Goal: Navigation & Orientation: Find specific page/section

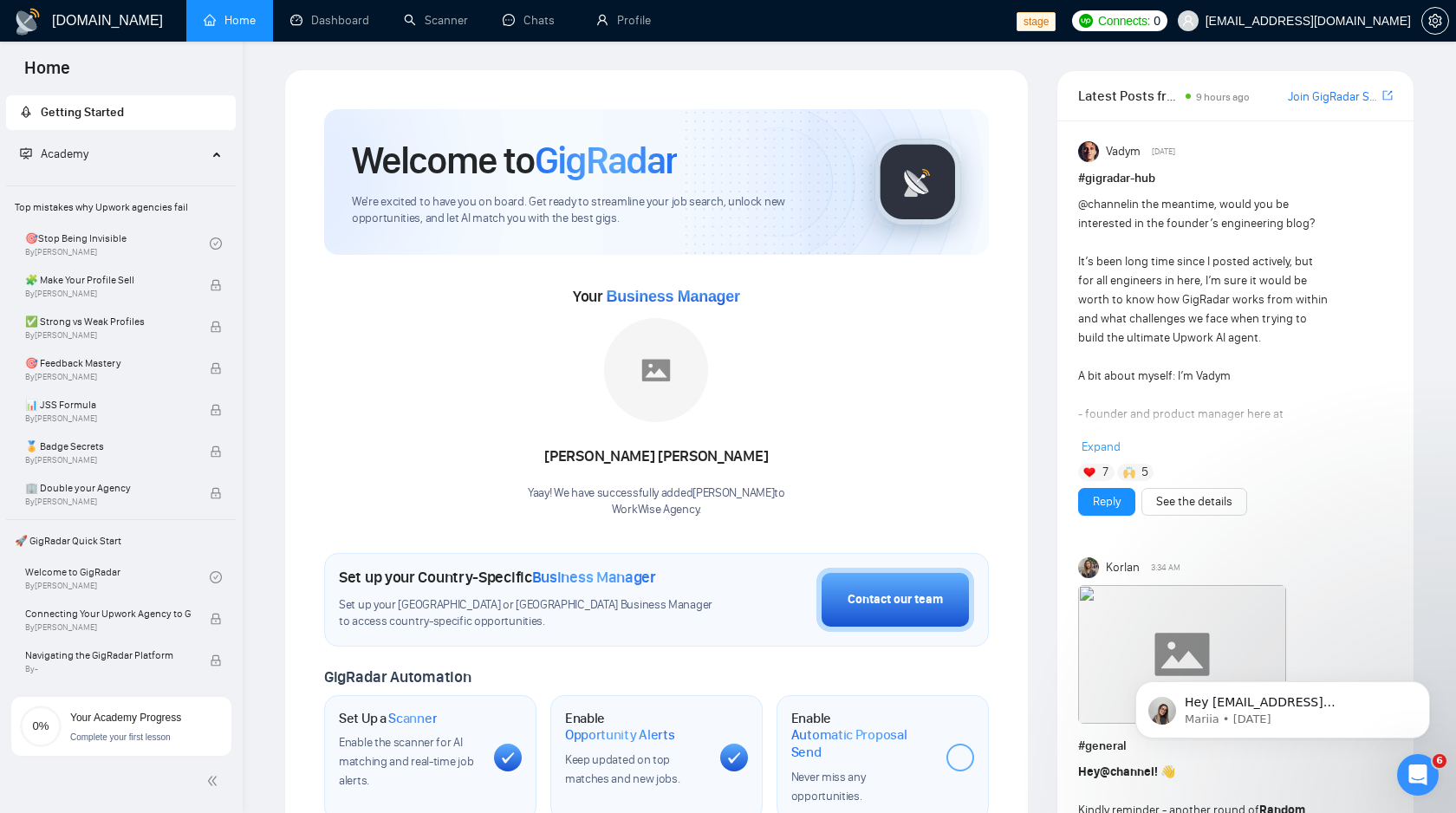
click at [1107, 193] on div "# gigradar-hub @channel in the meantime, would you be interested in the founder…" at bounding box center [1235, 312] width 314 height 288
click at [1104, 173] on h1 "# gigradar-hub" at bounding box center [1235, 178] width 314 height 19
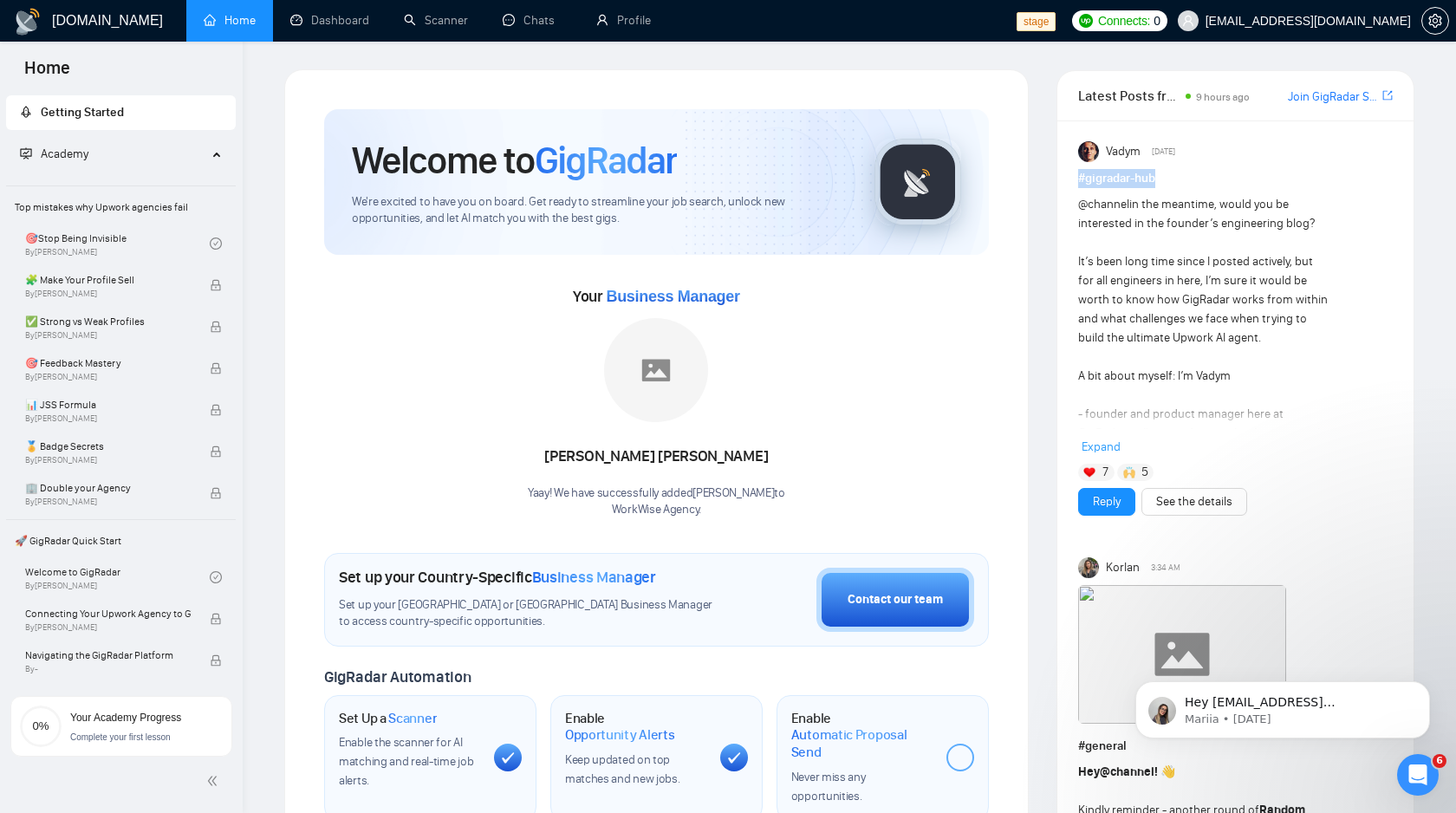
click at [999, 287] on div "Welcome to GigRadar We're excited to have you on board. Get ready to streamline…" at bounding box center [657, 647] width 706 height 1118
click at [908, 297] on div "Your Business Manager [PERSON_NAME]! We have successfully added [PERSON_NAME] t…" at bounding box center [656, 400] width 664 height 236
click at [939, 384] on div "Your Business Manager [PERSON_NAME]! We have successfully added [PERSON_NAME] t…" at bounding box center [656, 400] width 664 height 236
click at [856, 403] on div "Your Business Manager [PERSON_NAME]! We have successfully added [PERSON_NAME] t…" at bounding box center [656, 400] width 664 height 236
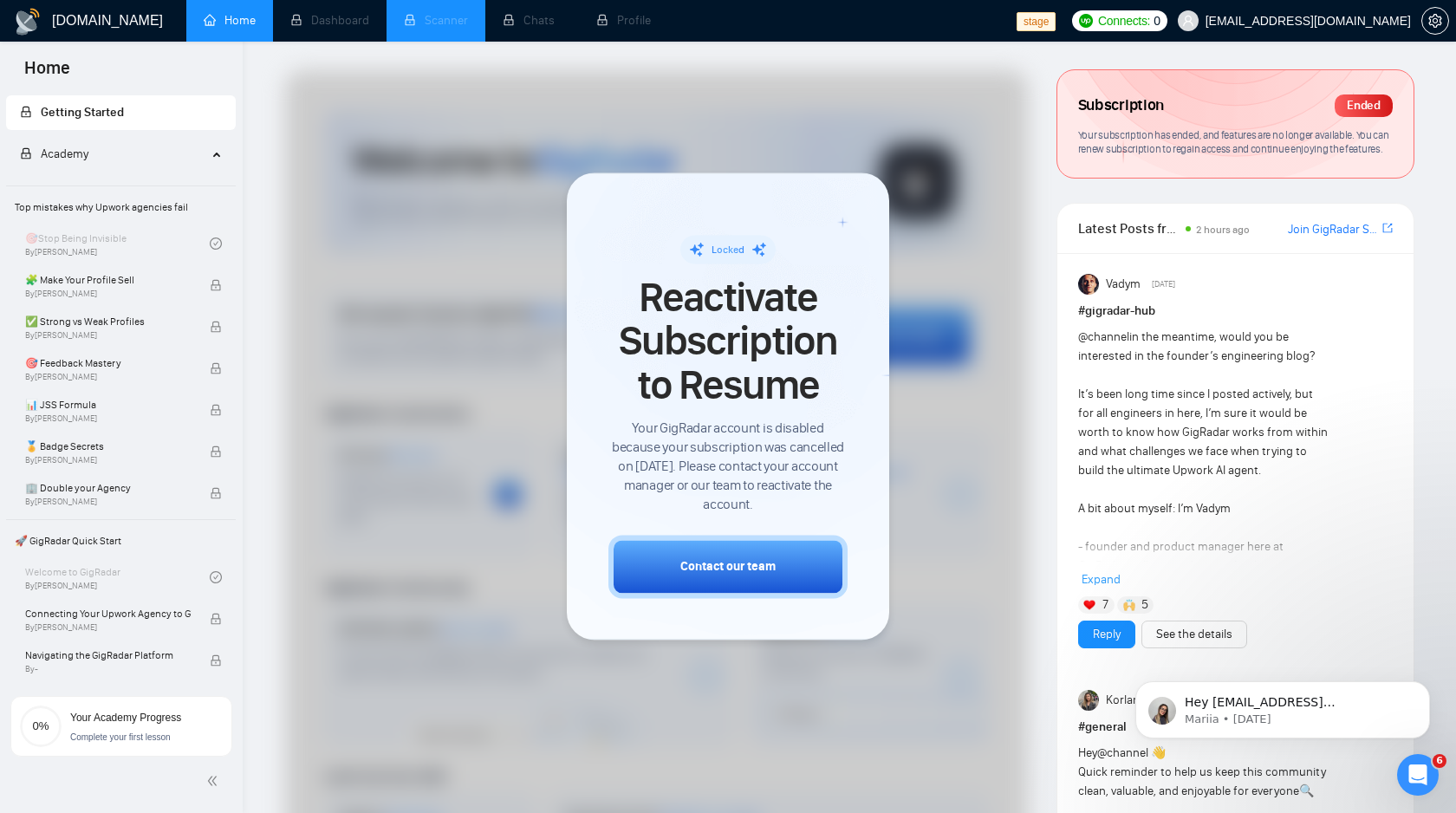
click at [437, 24] on li "Scanner" at bounding box center [436, 20] width 99 height 41
